Goal: Task Accomplishment & Management: Complete application form

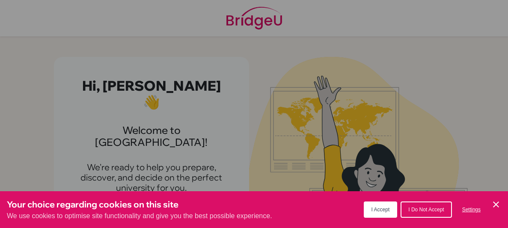
scroll to position [28, 0]
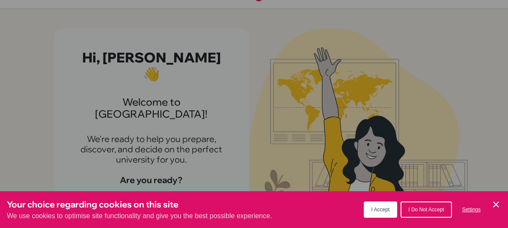
click at [384, 211] on span "I Accept" at bounding box center [381, 210] width 18 height 6
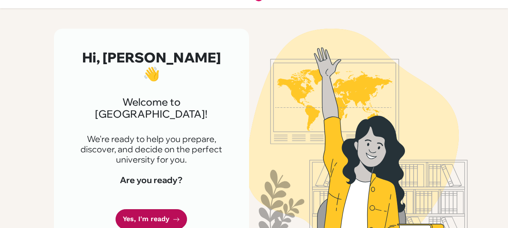
click at [169, 209] on link "Yes, I'm ready" at bounding box center [152, 219] width 72 height 20
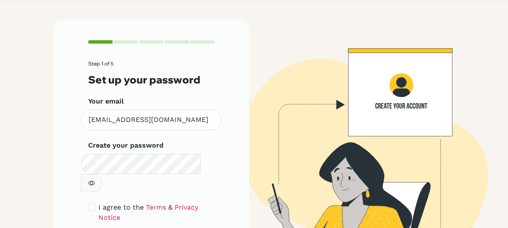
scroll to position [37, 0]
click at [93, 182] on icon "button" at bounding box center [91, 183] width 3 height 3
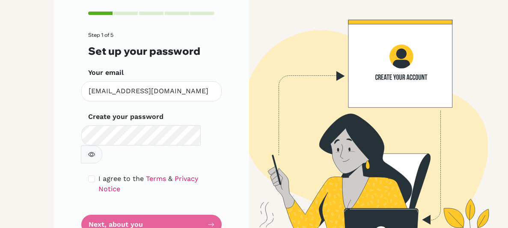
click at [96, 174] on div "I agree to the Terms & Privacy Notice" at bounding box center [151, 184] width 127 height 21
click at [91, 176] on input "checkbox" at bounding box center [91, 179] width 7 height 7
checkbox input "true"
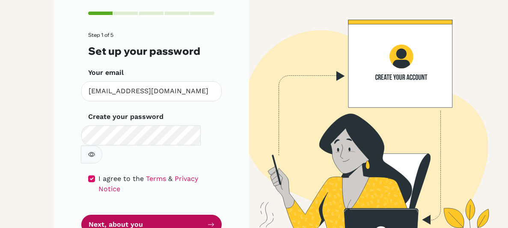
click at [138, 215] on button "Next, about you" at bounding box center [151, 225] width 140 height 20
